Goal: Information Seeking & Learning: Learn about a topic

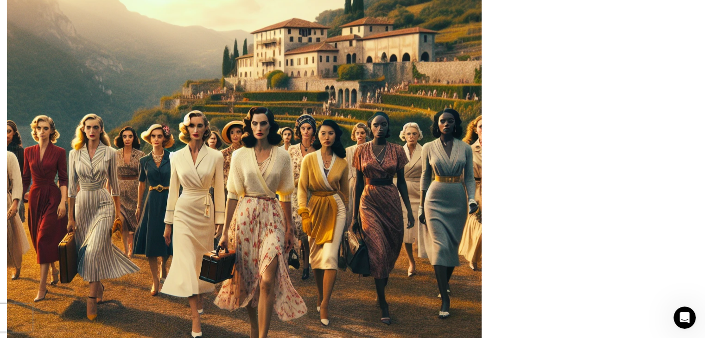
scroll to position [1762, 0]
